Goal: Task Accomplishment & Management: Use online tool/utility

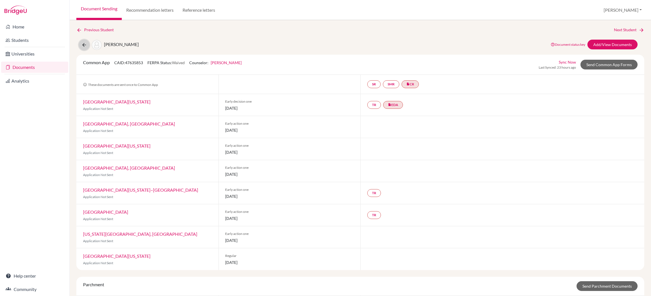
click at [83, 44] on icon at bounding box center [84, 45] width 6 height 6
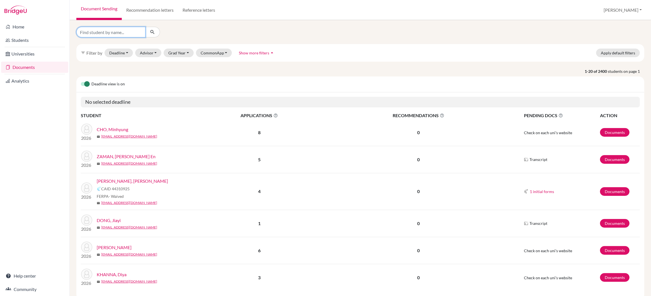
click at [92, 32] on input "Find student by name..." at bounding box center [110, 32] width 69 height 11
type input "mina luo"
click at [152, 32] on icon "submit" at bounding box center [153, 32] width 6 height 6
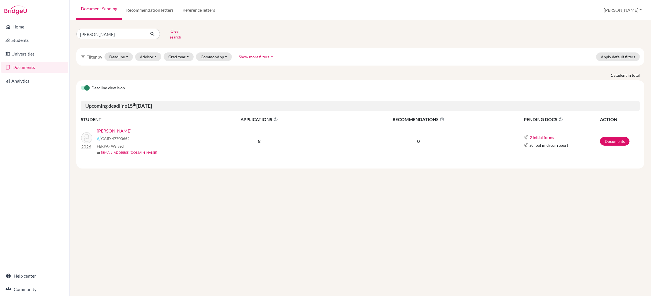
click at [110, 128] on link "[PERSON_NAME]" at bounding box center [114, 130] width 35 height 7
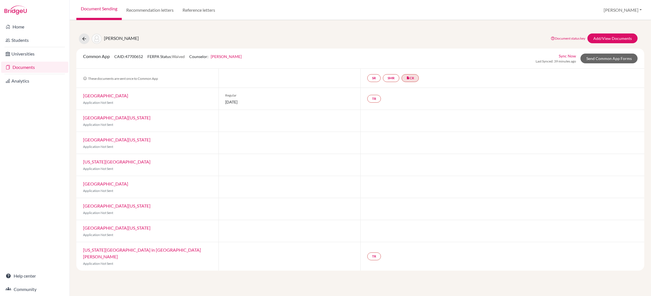
click at [253, 103] on span "15 January 2026" at bounding box center [290, 102] width 129 height 6
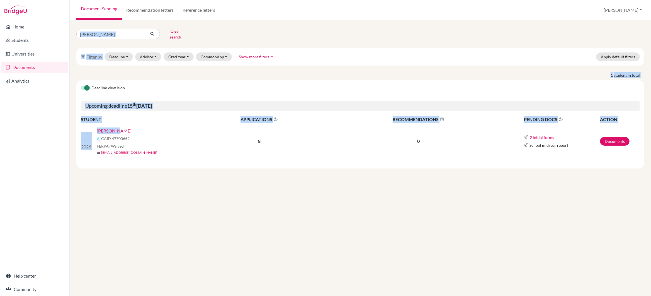
drag, startPoint x: 93, startPoint y: 33, endPoint x: 206, endPoint y: 145, distance: 159.5
click at [208, 147] on td "8" at bounding box center [259, 141] width 134 height 37
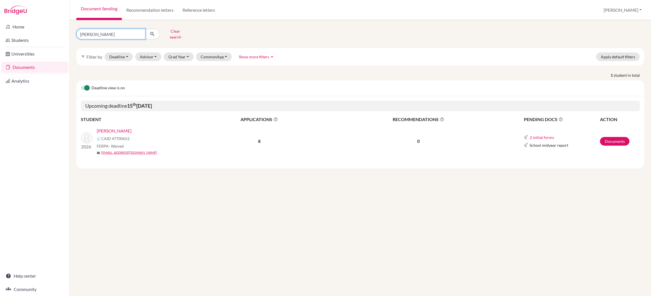
click at [99, 31] on input "mina luo" at bounding box center [110, 34] width 69 height 11
type input "m"
click at [168, 32] on button "Clear search" at bounding box center [175, 34] width 31 height 14
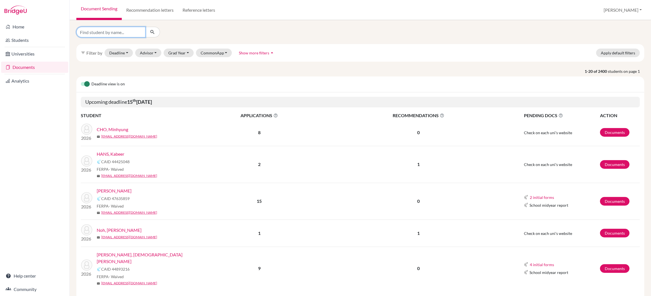
click at [84, 34] on input "Find student by name..." at bounding box center [110, 32] width 69 height 11
type input "mina luo"
click at [151, 31] on icon "submit" at bounding box center [153, 32] width 6 height 6
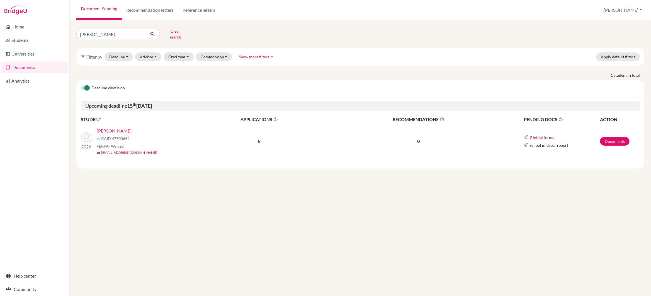
click at [110, 127] on link "Luo, Mina" at bounding box center [114, 130] width 35 height 7
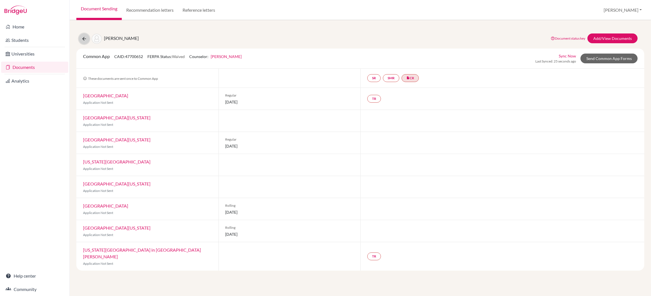
click at [84, 38] on icon at bounding box center [84, 39] width 6 height 6
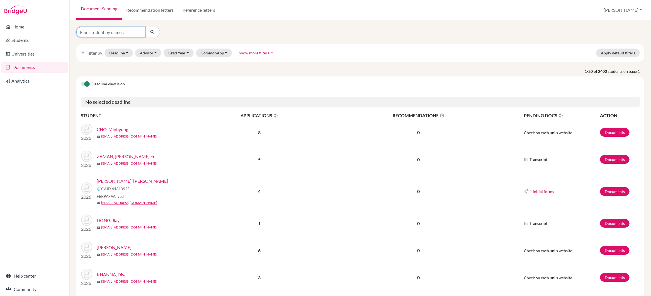
click at [103, 31] on input "Find student by name..." at bounding box center [110, 32] width 69 height 11
type input "[PERSON_NAME]"
click at [152, 30] on icon "submit" at bounding box center [153, 32] width 6 height 6
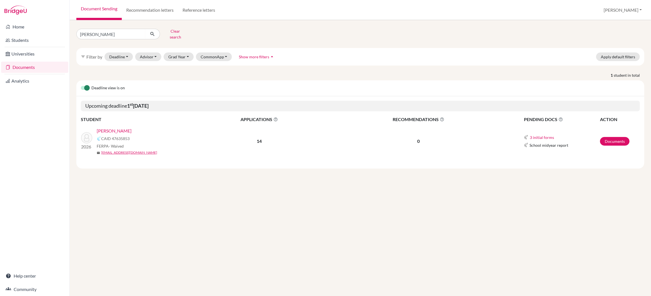
click at [113, 128] on link "[PERSON_NAME]" at bounding box center [114, 130] width 35 height 7
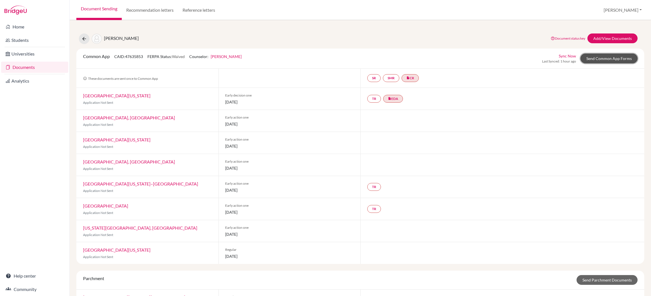
click at [600, 57] on link "Send Common App Forms" at bounding box center [609, 59] width 57 height 10
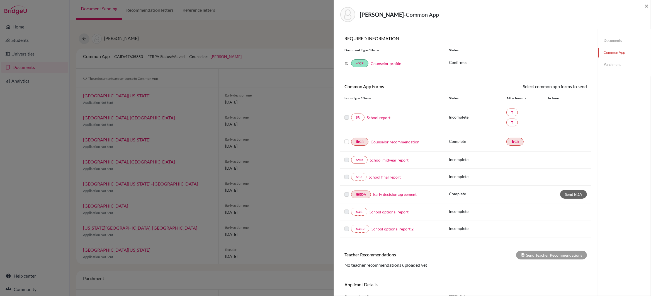
scroll to position [34, 0]
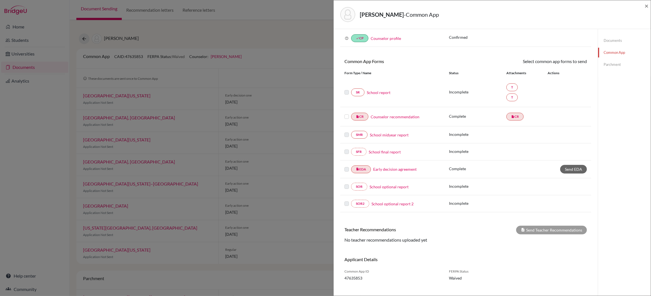
scroll to position [34, 0]
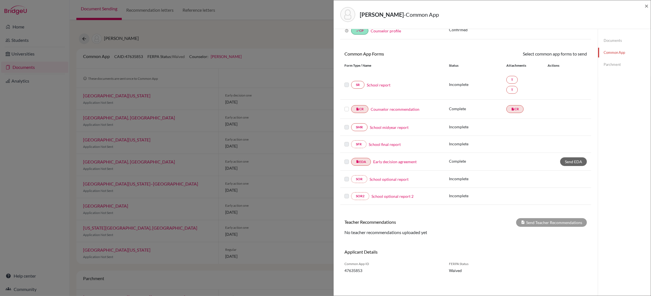
click at [291, 66] on div "Chen, Siyu - Common App × × REQUIRED INFORMATION Document Type / Name Status Wh…" at bounding box center [325, 148] width 651 height 296
click at [646, 5] on span "×" at bounding box center [647, 6] width 4 height 8
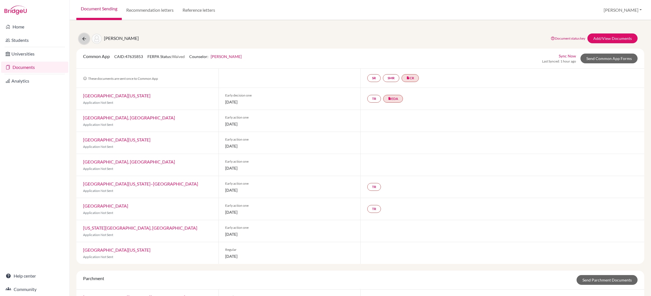
click at [86, 38] on icon at bounding box center [84, 39] width 6 height 6
